Goal: Information Seeking & Learning: Learn about a topic

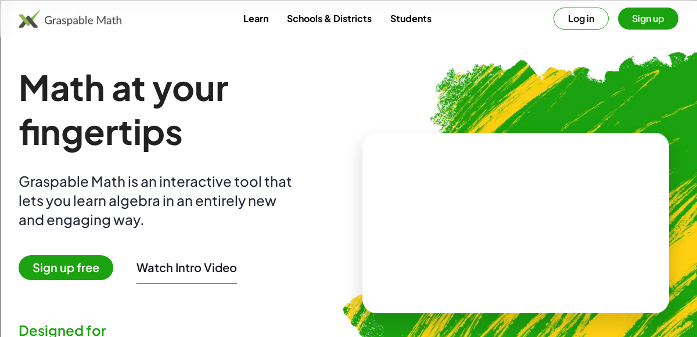
click at [372, 179] on div at bounding box center [515, 223] width 307 height 181
click at [447, 188] on video at bounding box center [516, 223] width 174 height 87
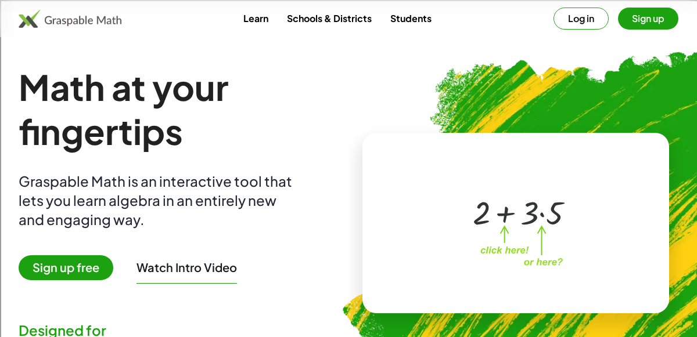
click at [535, 188] on div "+ 2 + · 3 · 5" at bounding box center [513, 212] width 117 height 49
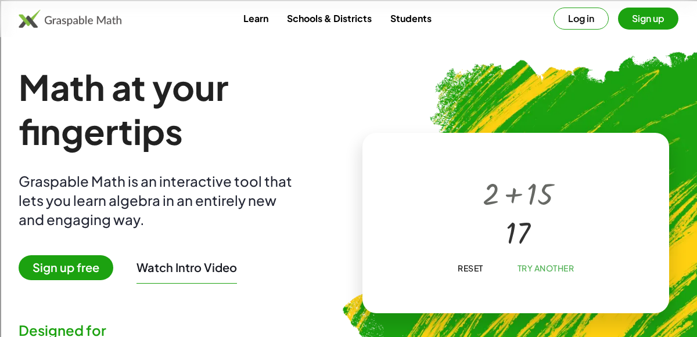
click at [589, 19] on button "Log in" at bounding box center [580, 19] width 55 height 22
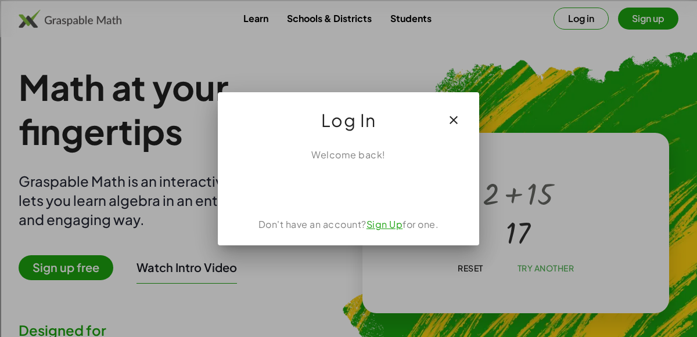
click at [465, 107] on button "button" at bounding box center [454, 120] width 28 height 28
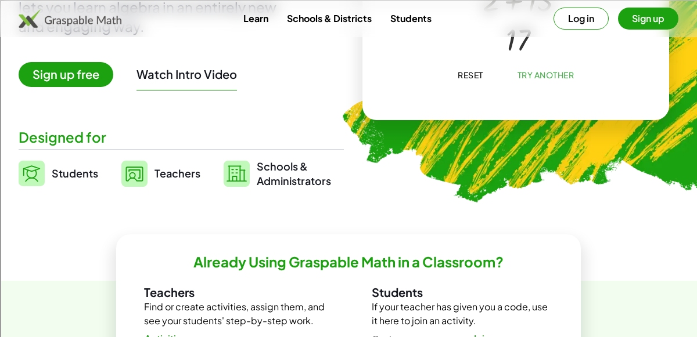
scroll to position [8, 0]
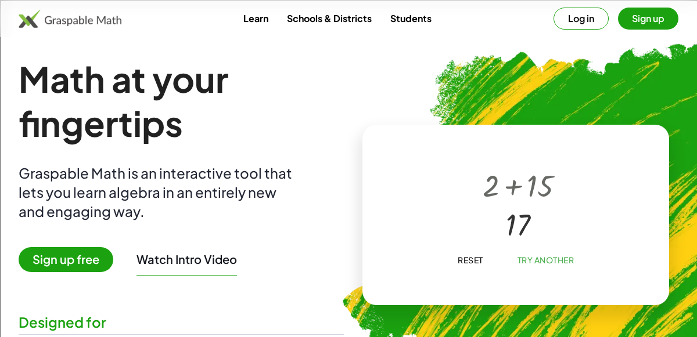
click at [266, 19] on link "Learn" at bounding box center [256, 18] width 44 height 21
click at [546, 122] on img at bounding box center [575, 210] width 508 height 427
click at [118, 14] on img at bounding box center [70, 18] width 103 height 19
